Goal: Check status: Check status

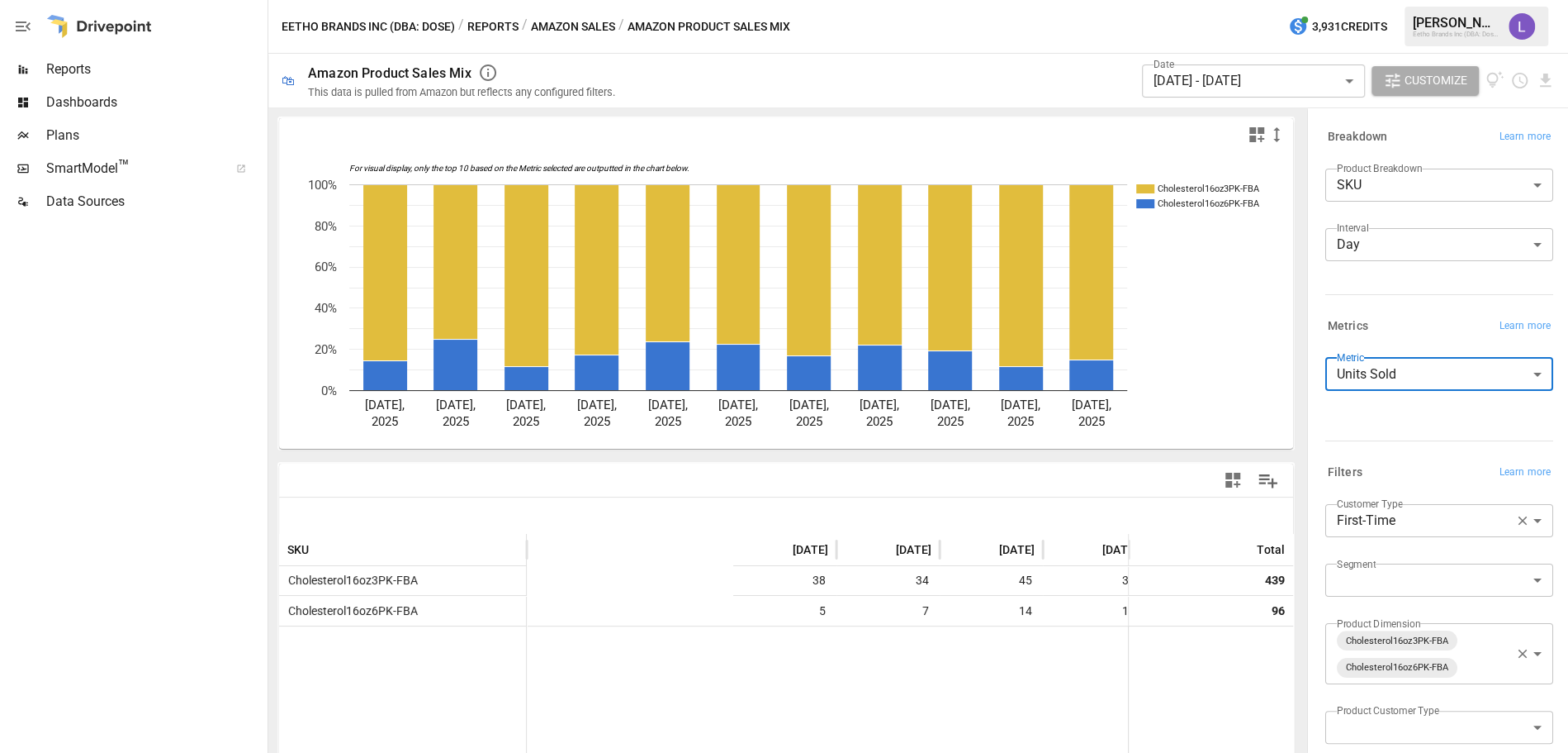
scroll to position [81, 0]
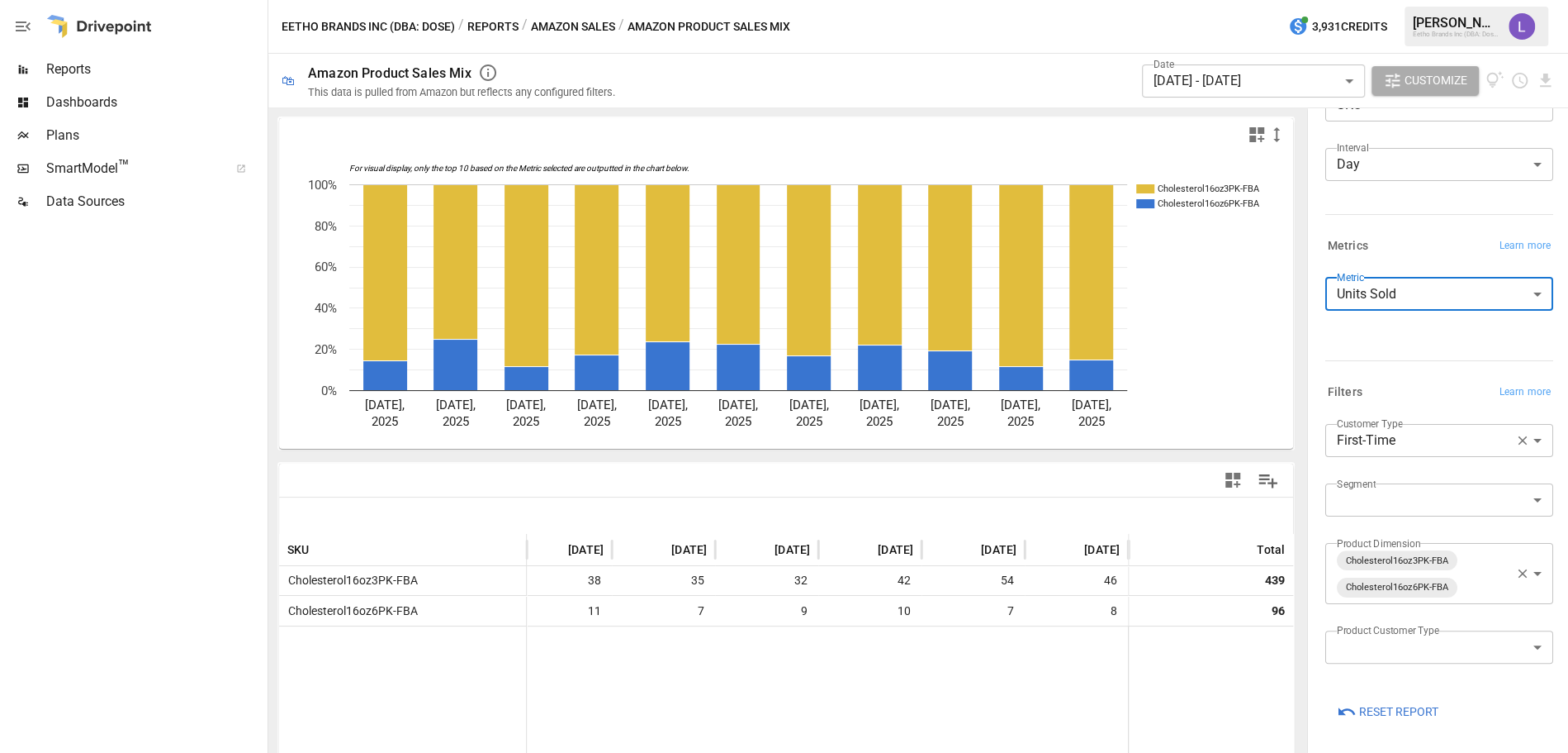
click at [1324, 0] on body "Reports Dashboards Plans SmartModel ™ Data Sources Eetho Brands Inc (DBA: Dose)…" at bounding box center [784, 0] width 1568 height 0
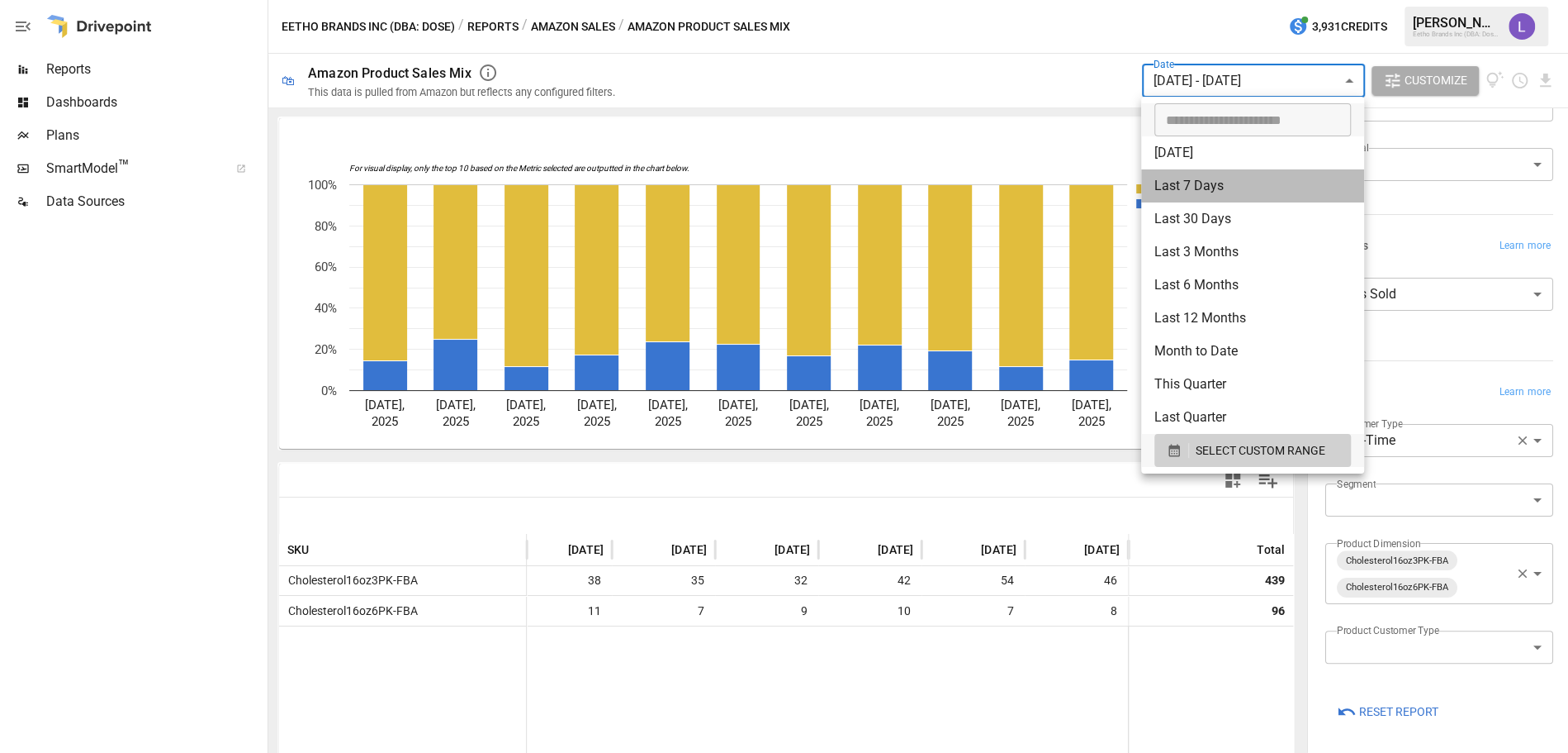
click at [1264, 188] on li "Last 7 Days" at bounding box center [1252, 186] width 223 height 33
type input "**********"
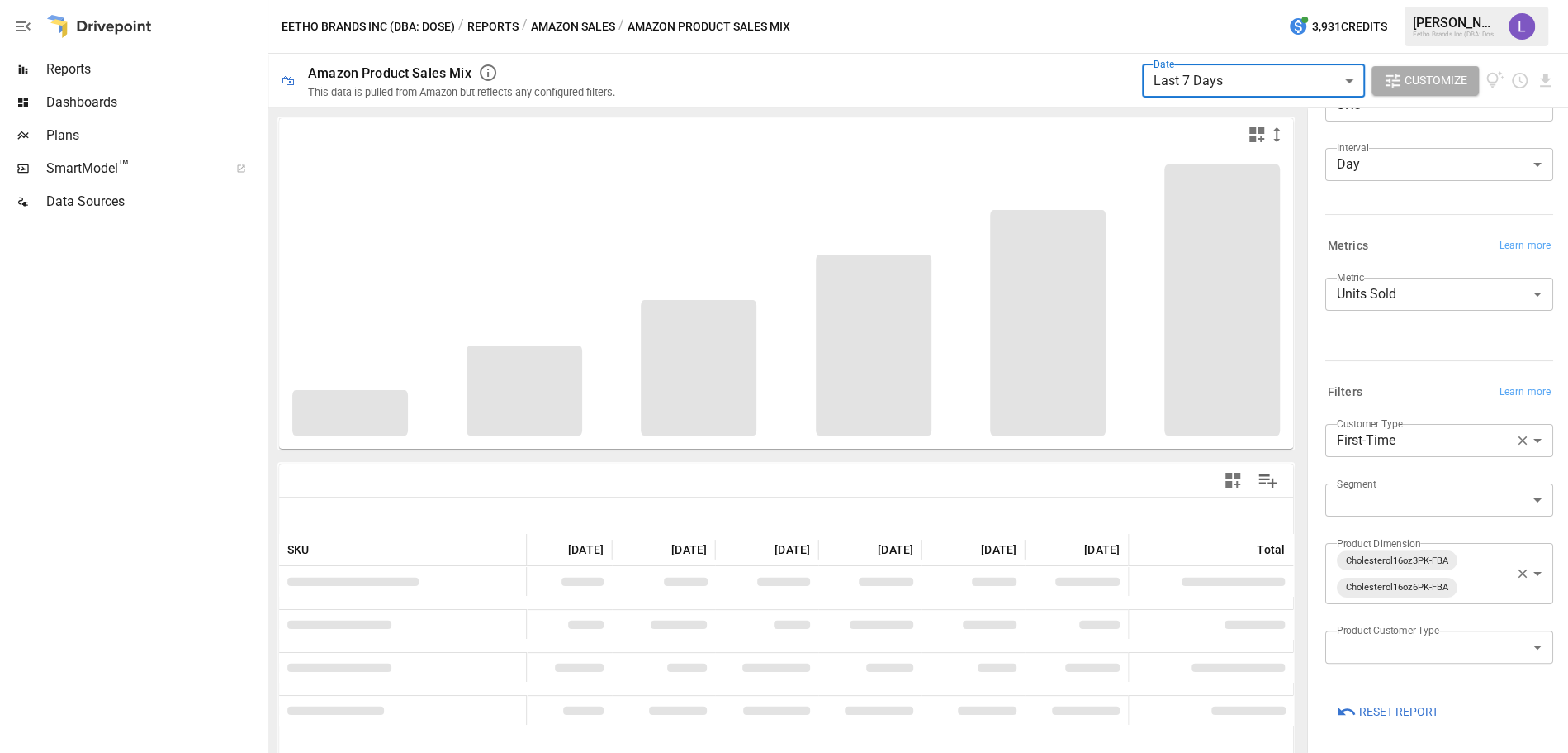
scroll to position [0, 241]
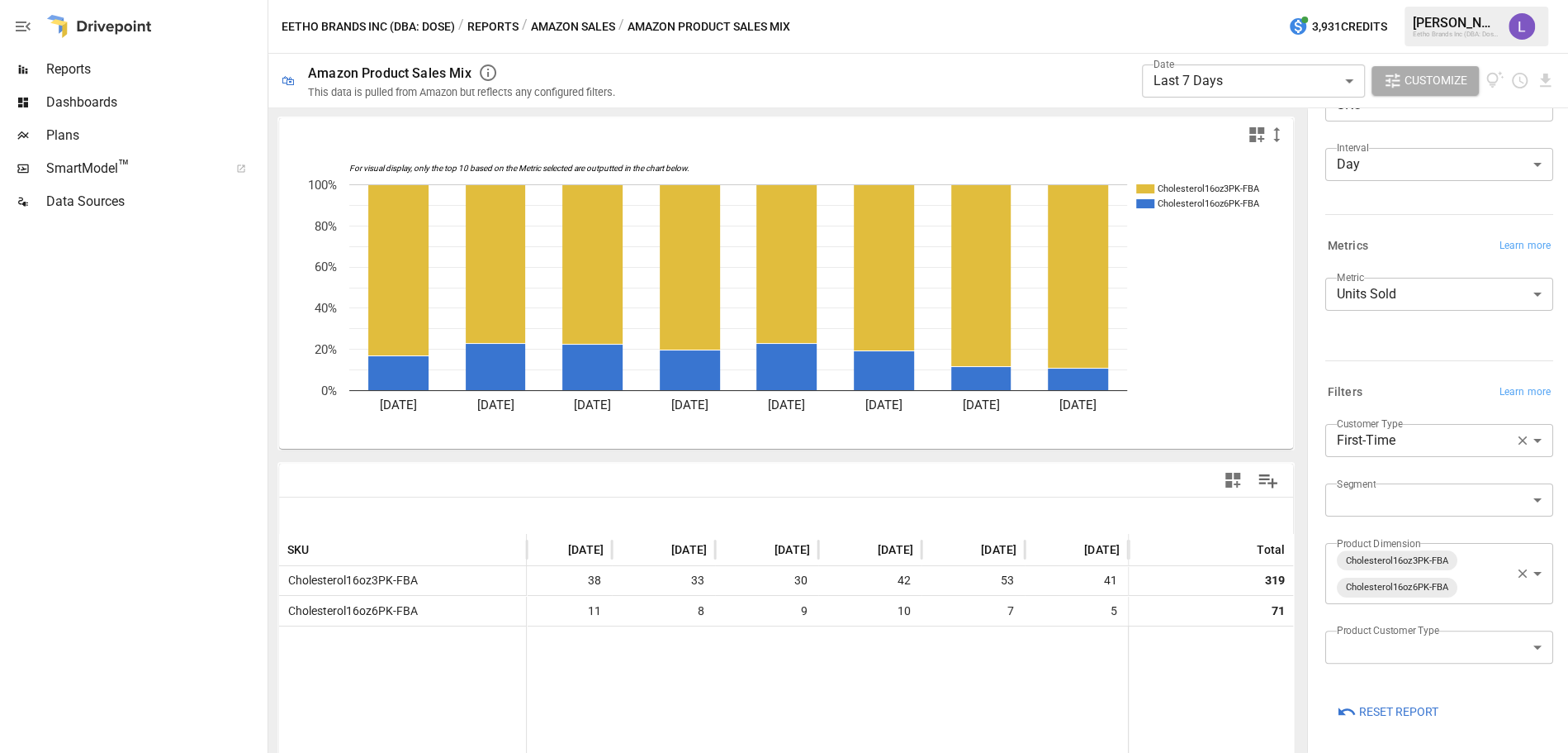
click at [566, 27] on button "Amazon Sales" at bounding box center [573, 27] width 84 height 21
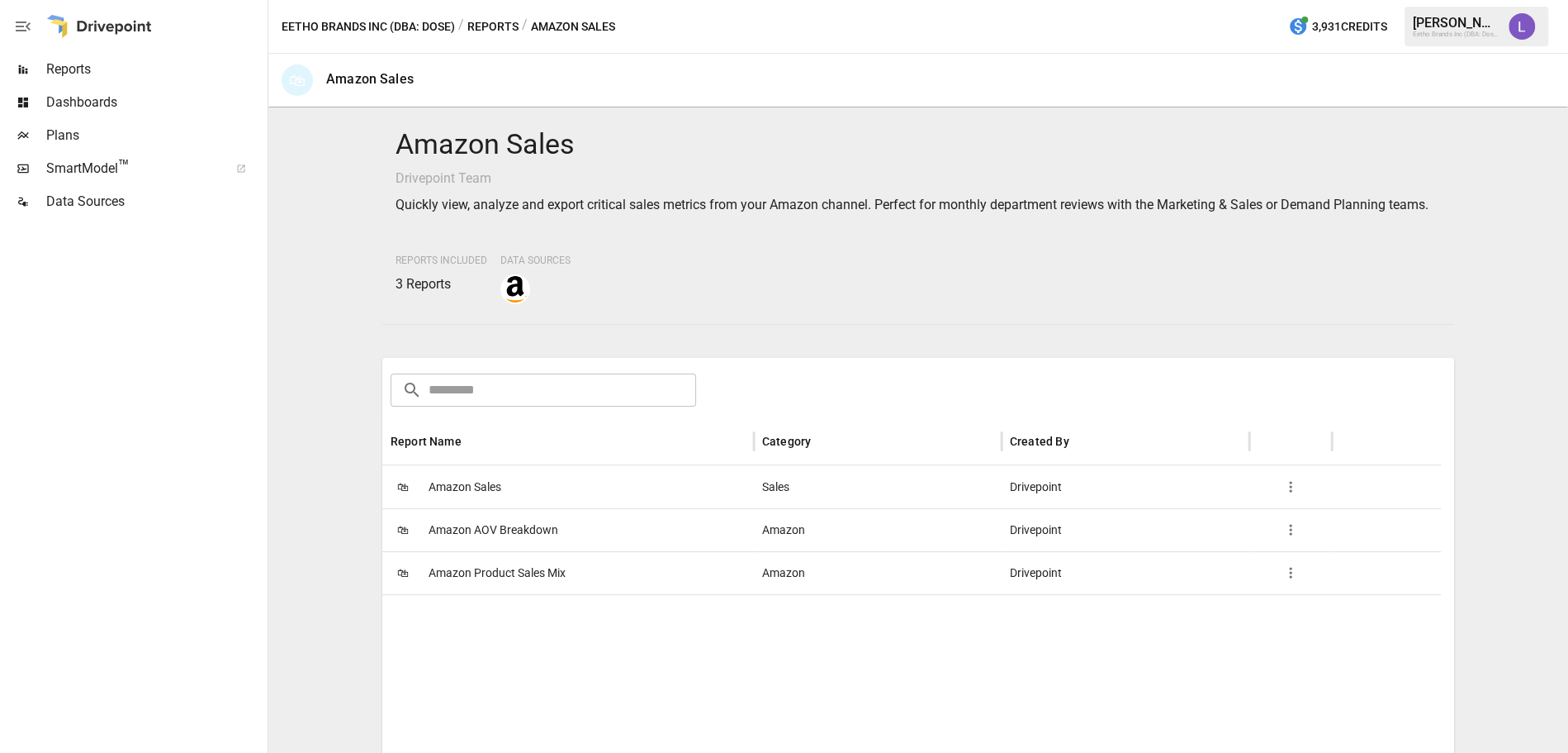
click at [456, 507] on span "Amazon Sales" at bounding box center [465, 487] width 73 height 42
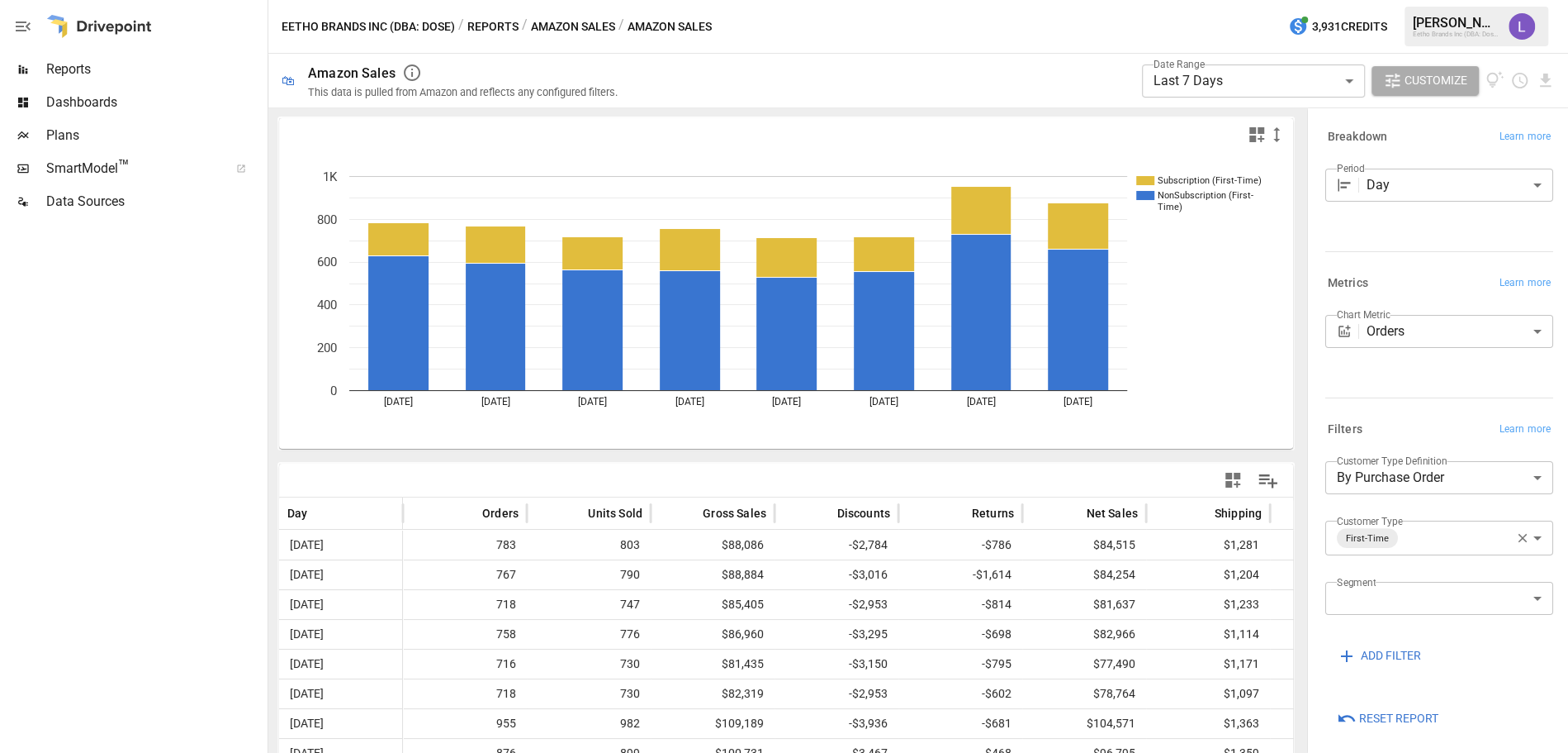
scroll to position [51, 0]
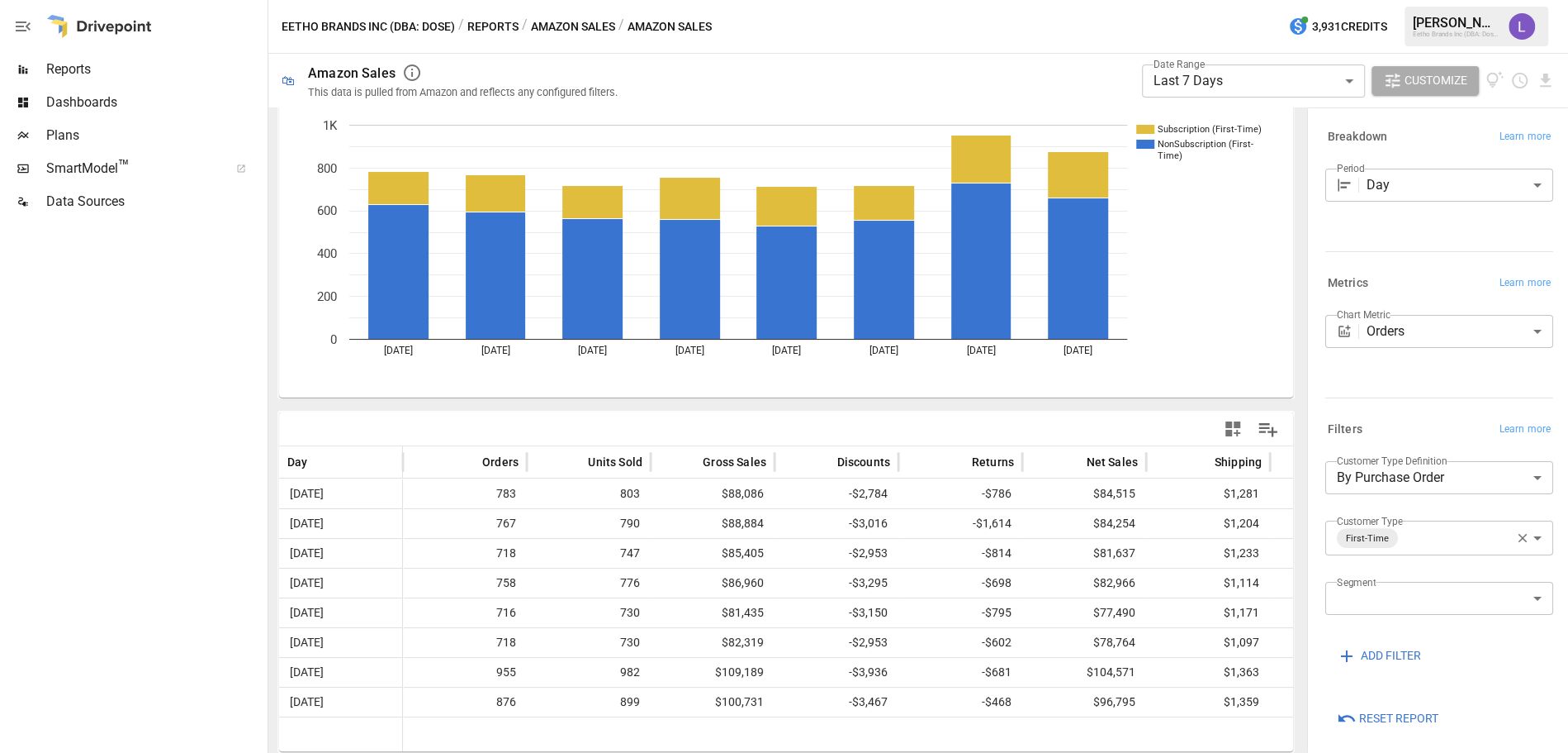
click at [1252, 0] on body "**********" at bounding box center [784, 0] width 1568 height 0
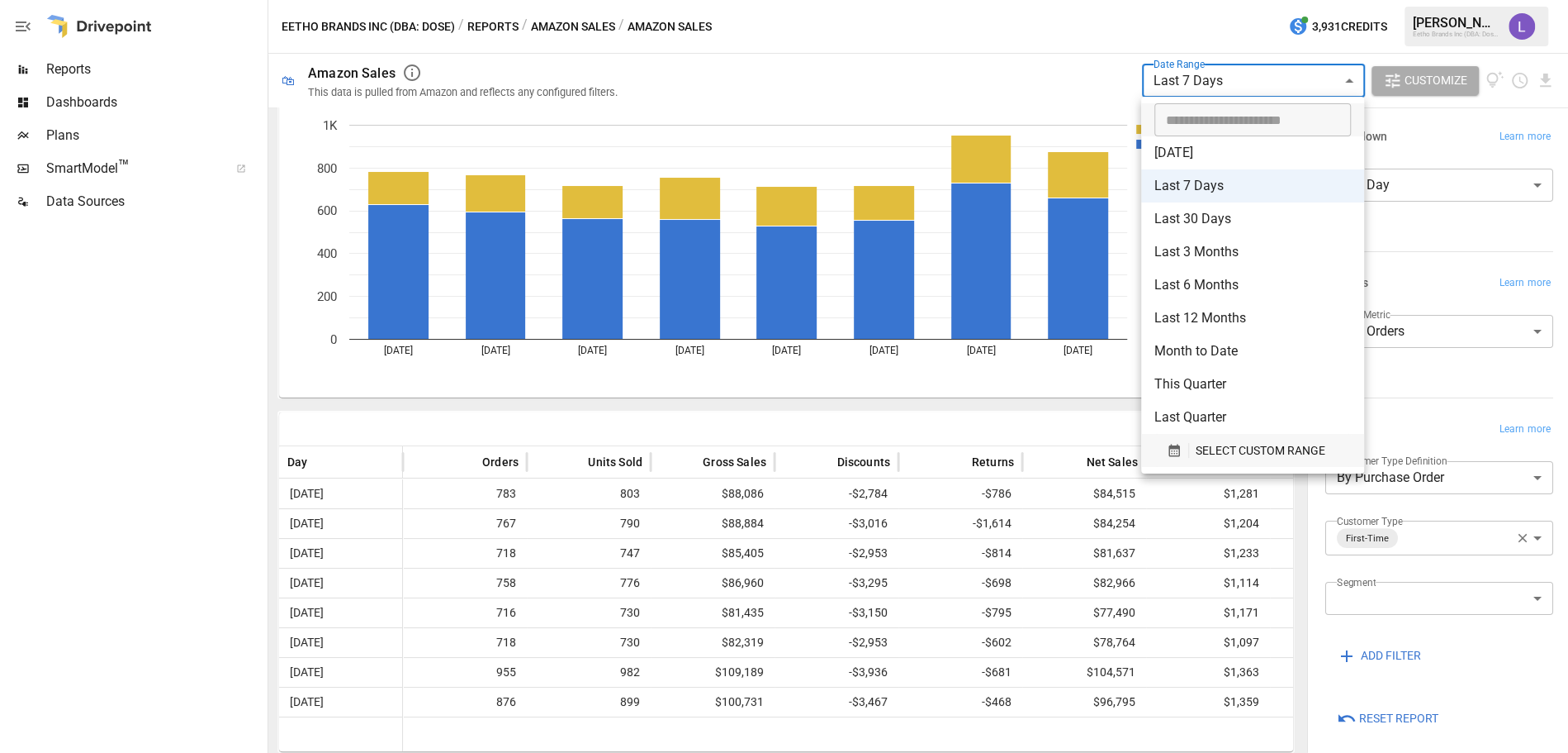
click at [1229, 446] on span "SELECT CUSTOM RANGE" at bounding box center [1260, 450] width 130 height 21
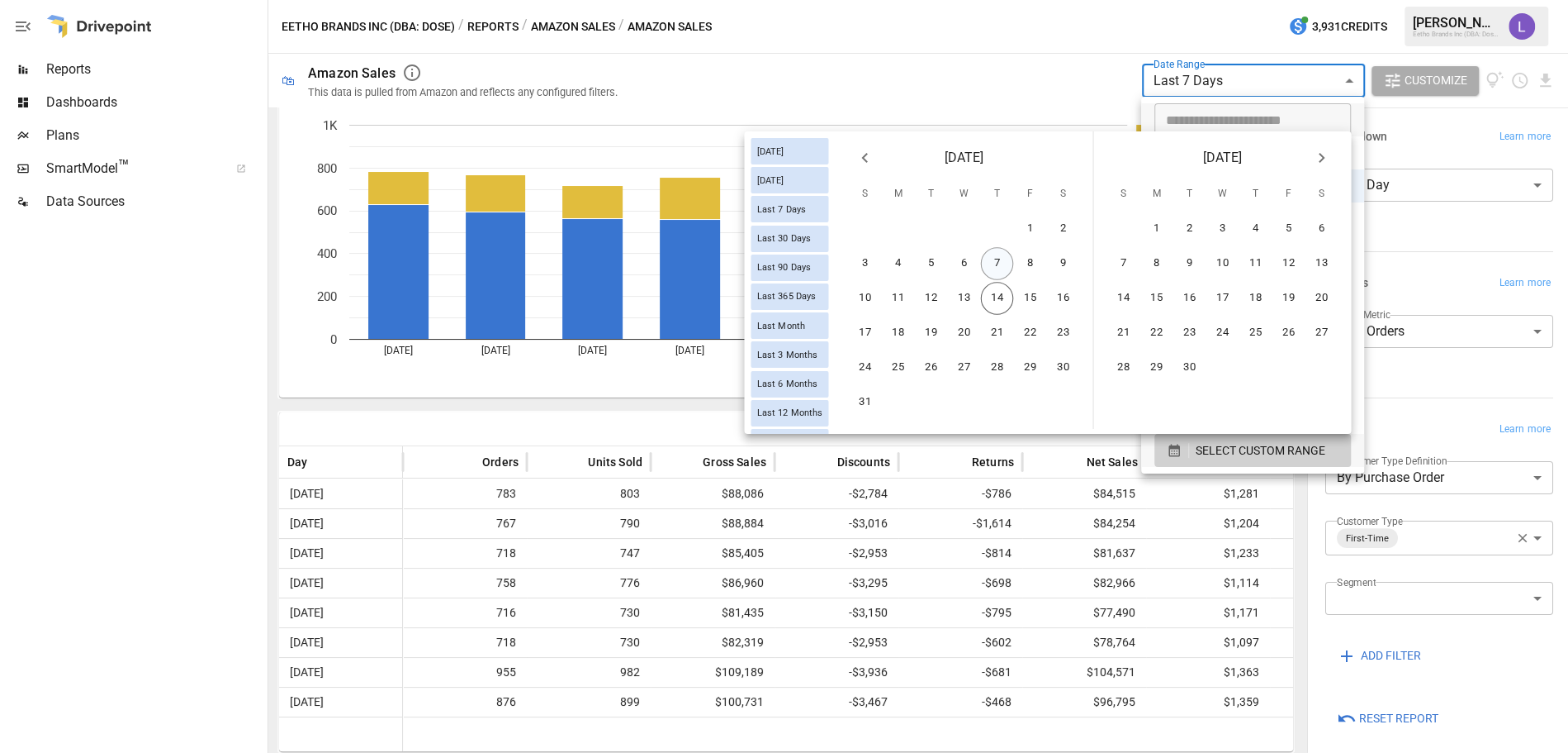
click at [997, 264] on button "7" at bounding box center [998, 264] width 33 height 33
click at [967, 295] on button "13" at bounding box center [965, 298] width 33 height 33
type input "******"
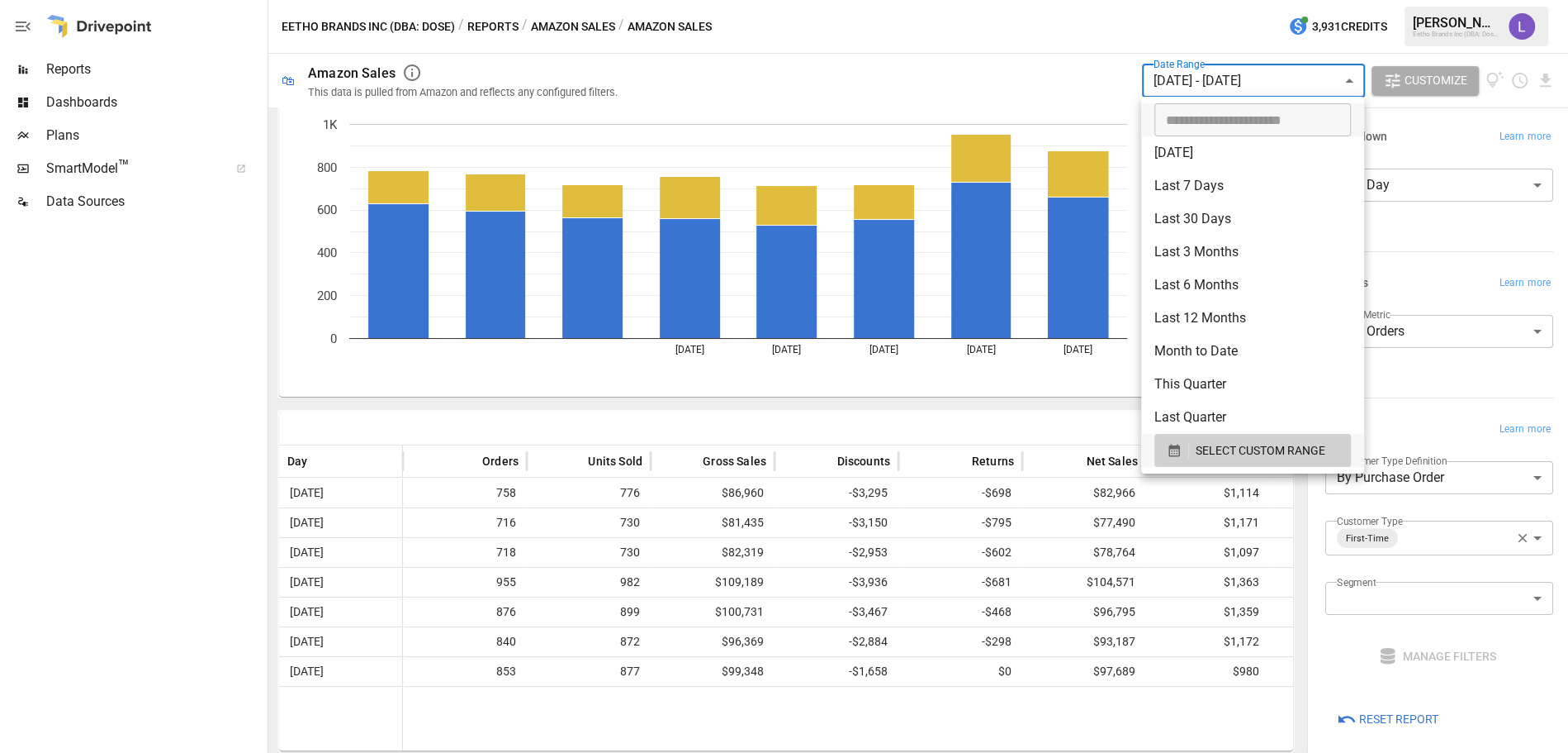
scroll to position [51, 0]
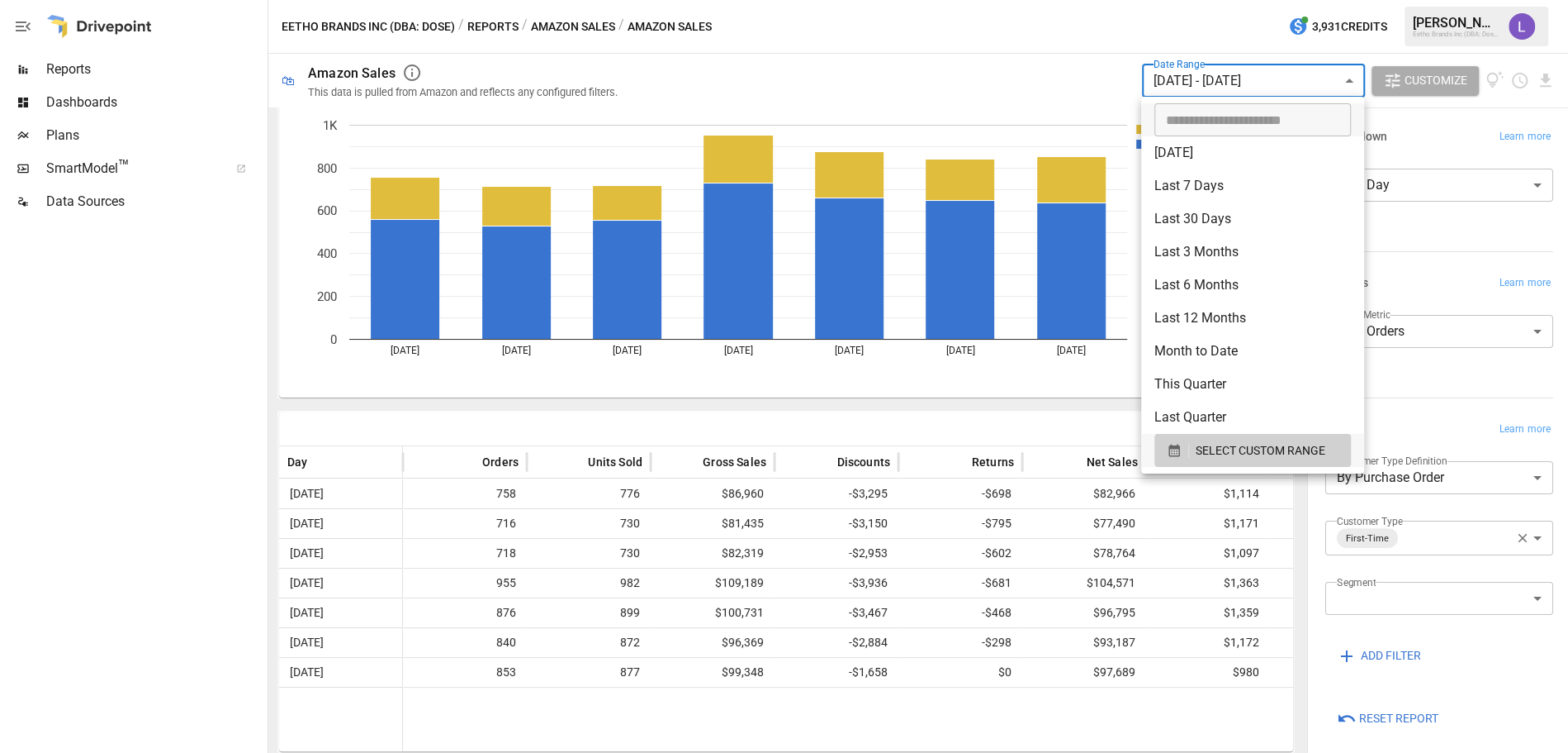
click at [1505, 539] on div at bounding box center [784, 376] width 1568 height 753
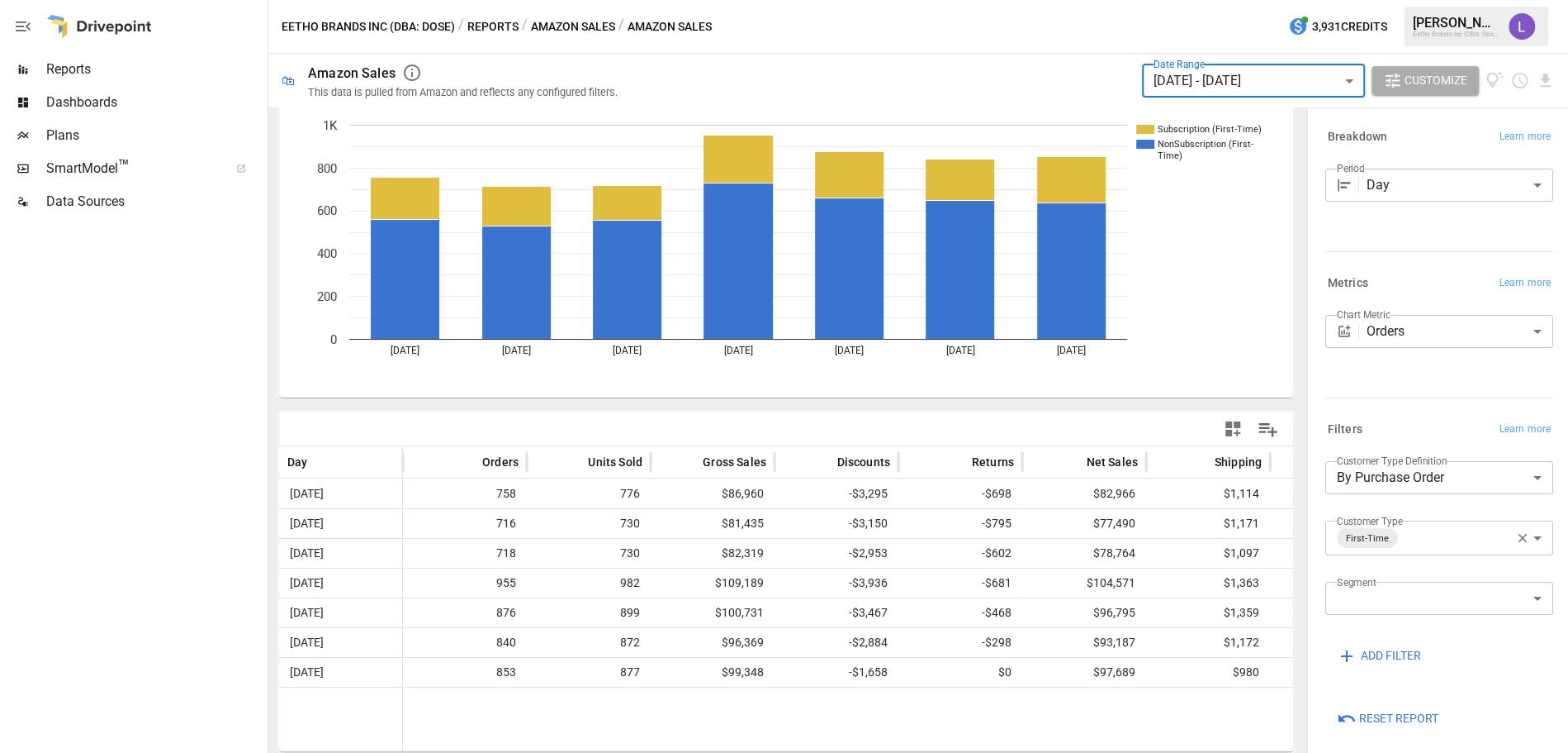
click at [1515, 539] on icon "button" at bounding box center [1522, 537] width 15 height 15
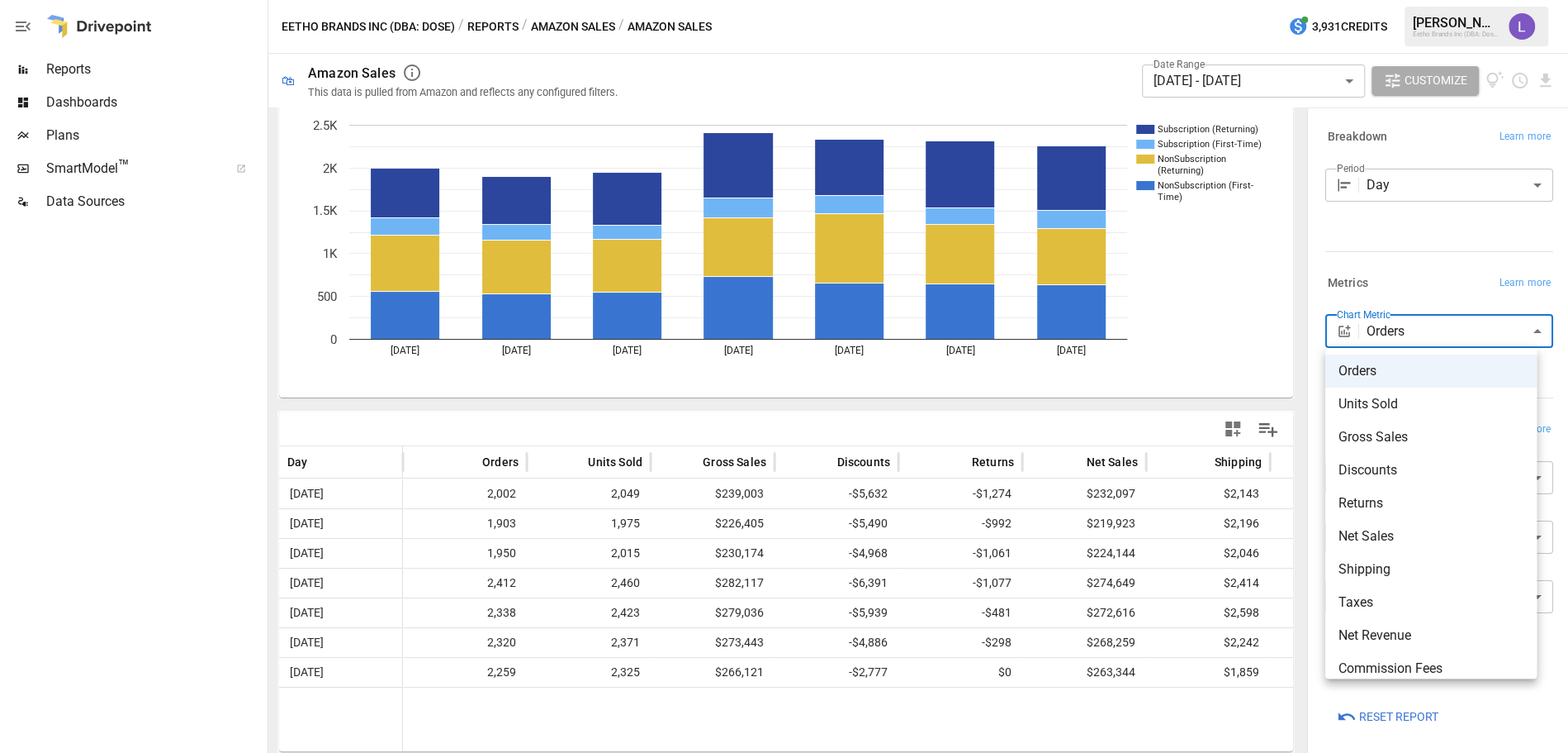
click at [1438, 0] on body "Reports Dashboards Plans SmartModel ™ Data Sources Eetho Brands Inc (DBA: Dose)…" at bounding box center [784, 0] width 1568 height 0
